Goal: Transaction & Acquisition: Obtain resource

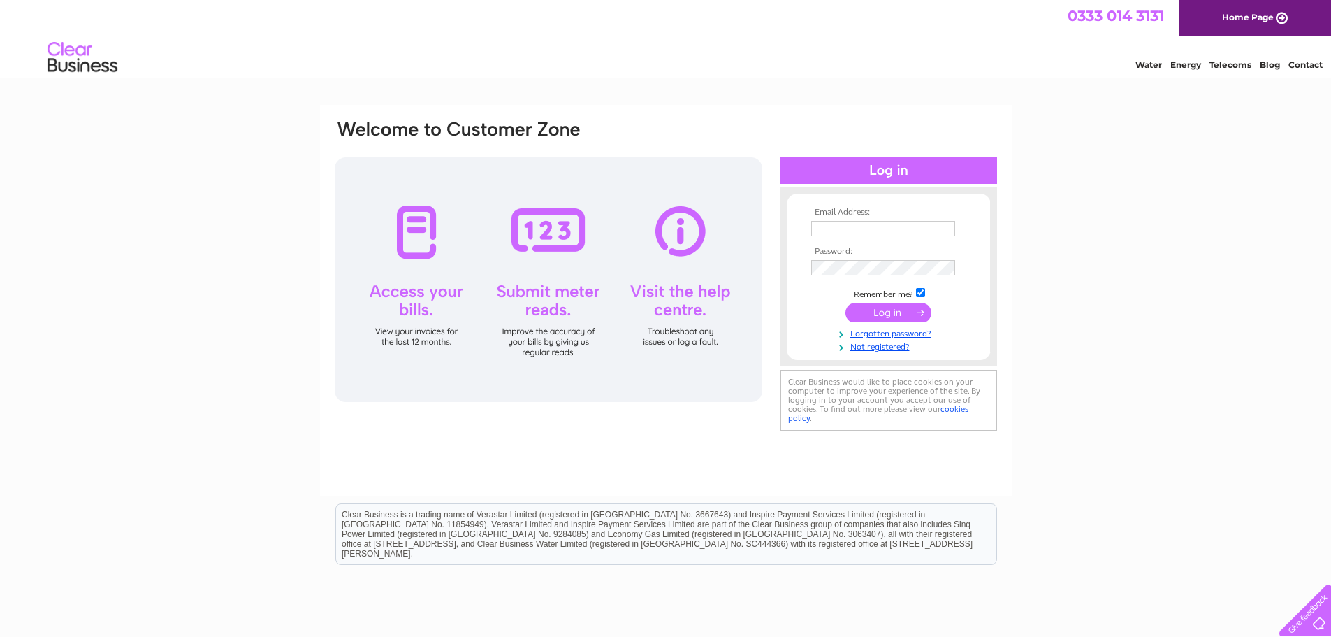
click at [872, 219] on td at bounding box center [889, 228] width 162 height 22
click at [872, 226] on input "text" at bounding box center [883, 229] width 145 height 17
type input "[EMAIL_ADDRESS][DOMAIN_NAME]"
click at [877, 315] on input "submit" at bounding box center [889, 314] width 86 height 20
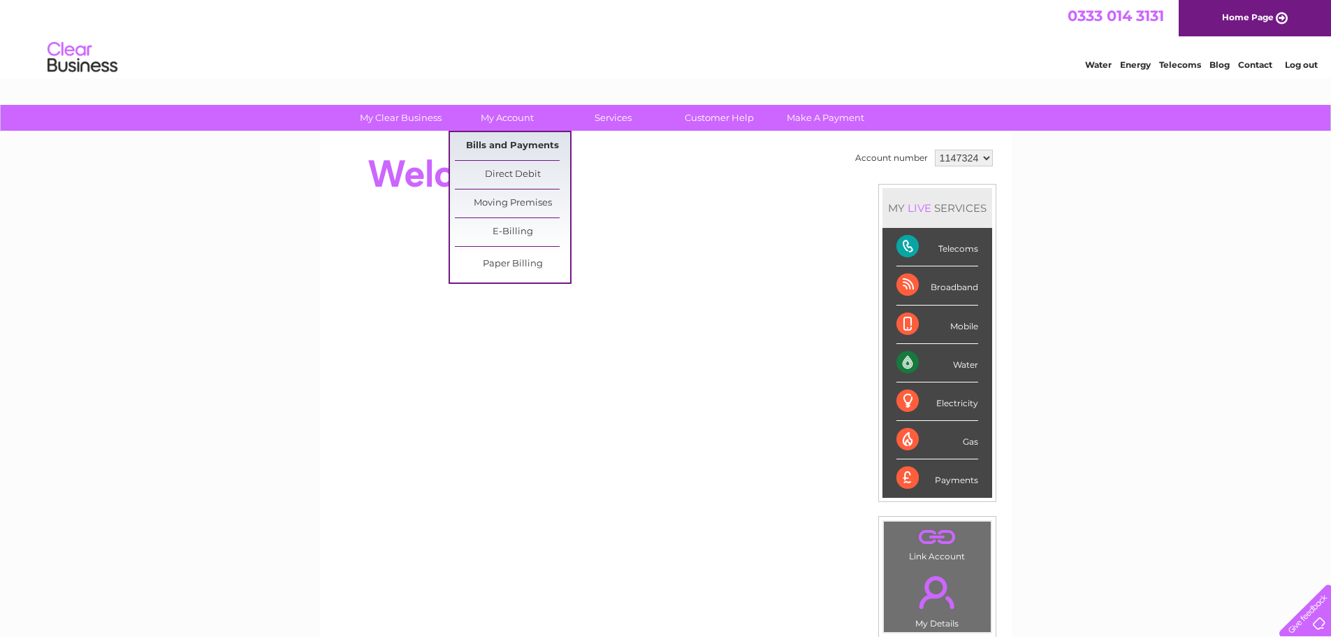
click at [496, 145] on link "Bills and Payments" at bounding box center [512, 146] width 115 height 28
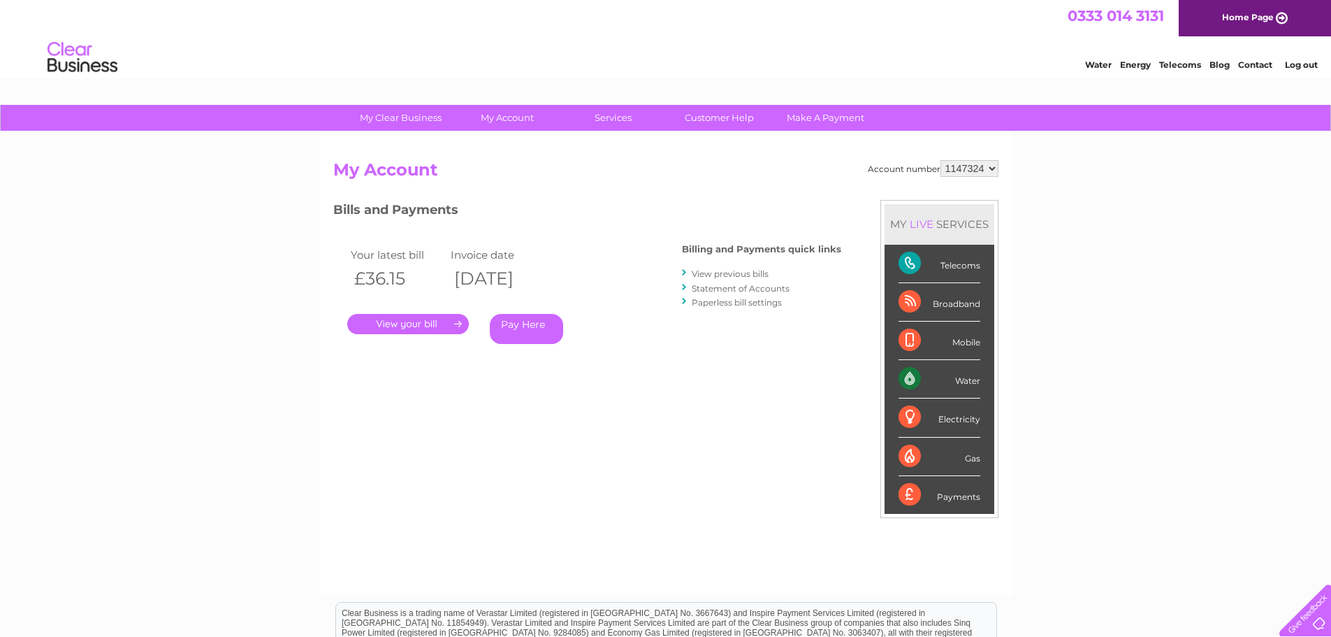
click at [435, 328] on link "." at bounding box center [408, 324] width 122 height 20
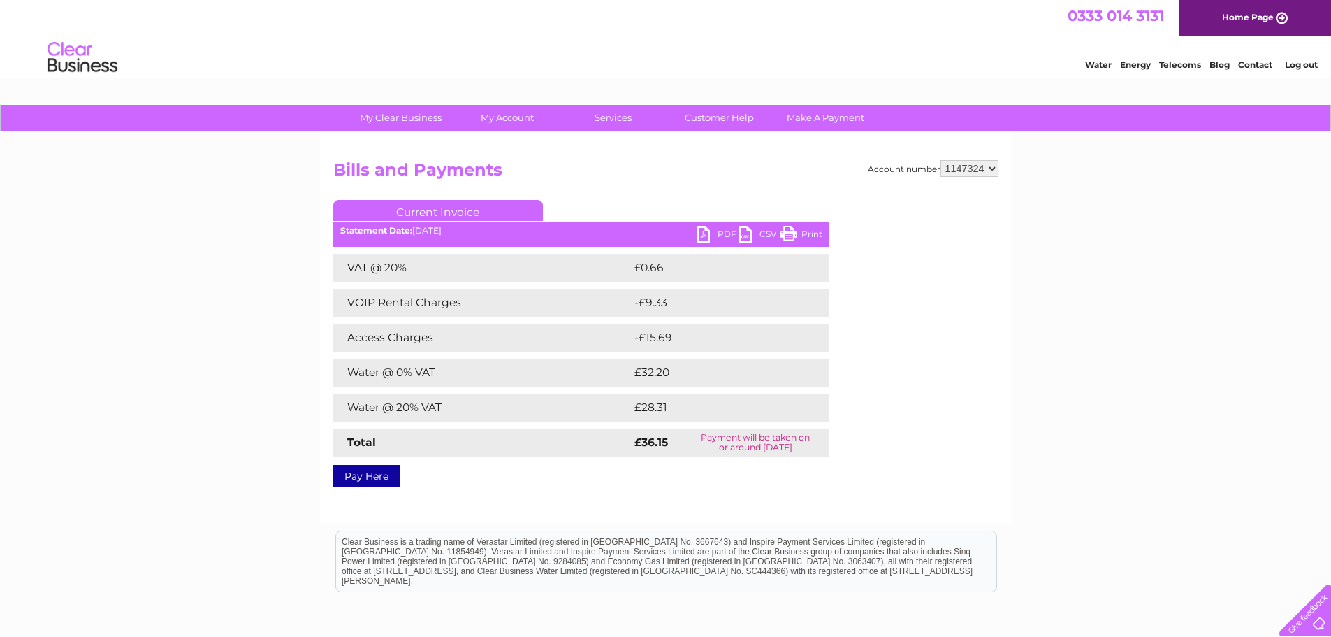
drag, startPoint x: 689, startPoint y: 436, endPoint x: 779, endPoint y: 449, distance: 90.3
click at [779, 449] on td "Payment will be taken on or around 18 September 2025" at bounding box center [755, 442] width 147 height 28
click at [798, 450] on td "Payment will be taken on or around 18 September 2025" at bounding box center [755, 442] width 147 height 28
click at [723, 231] on link "PDF" at bounding box center [718, 236] width 42 height 20
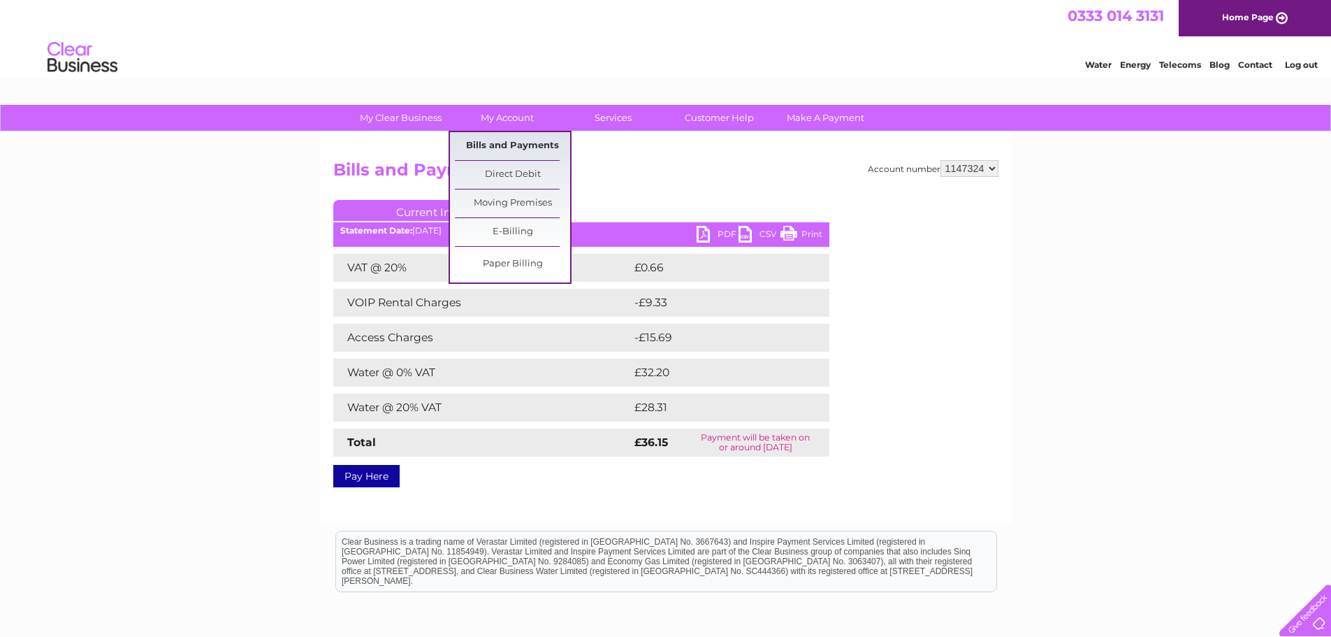
click at [514, 150] on link "Bills and Payments" at bounding box center [512, 146] width 115 height 28
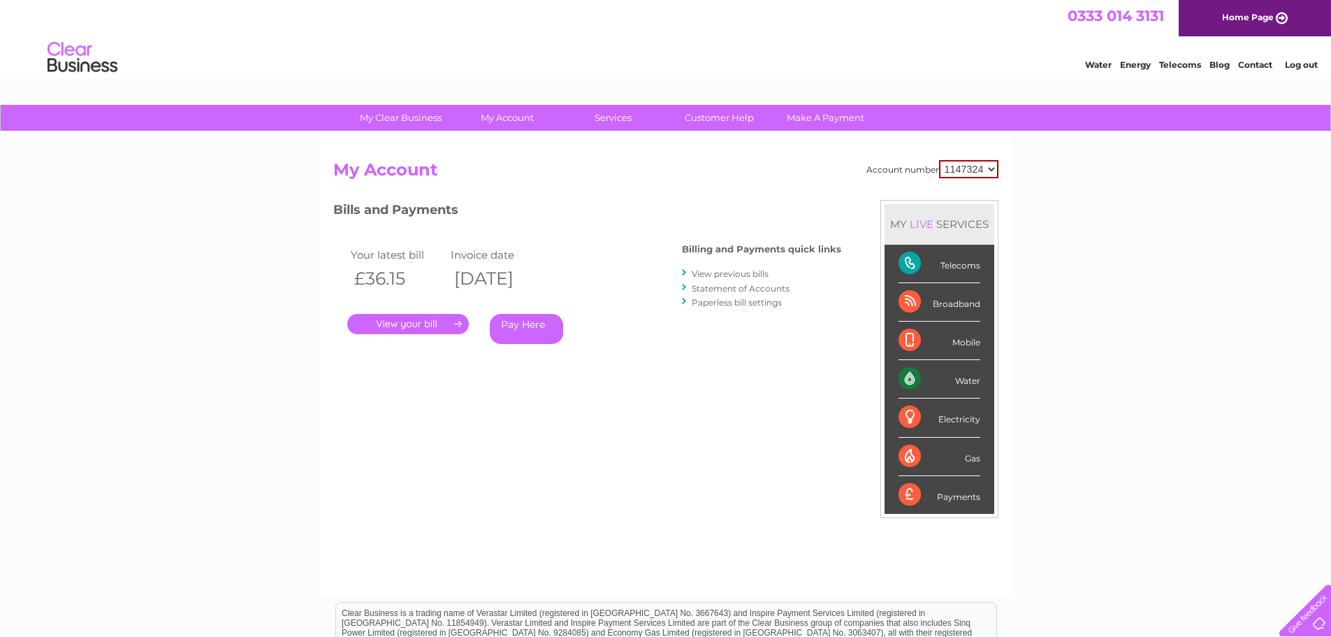
click at [1317, 67] on link "Log out" at bounding box center [1301, 64] width 33 height 10
